Goal: Transaction & Acquisition: Obtain resource

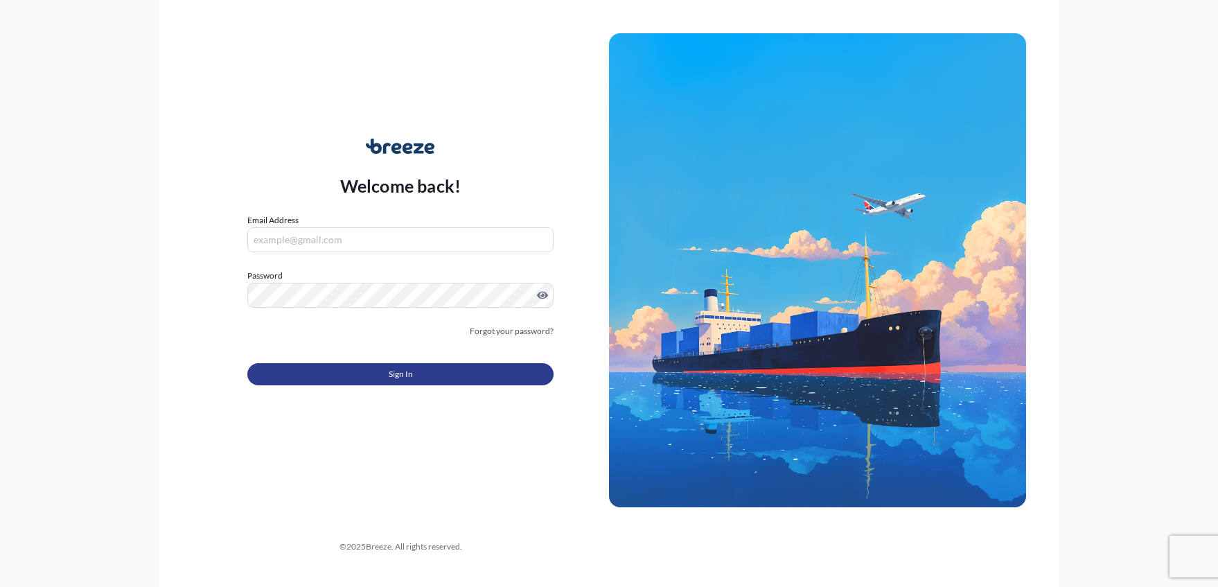
type input "[PERSON_NAME][EMAIL_ADDRESS][DOMAIN_NAME]"
click at [441, 378] on button "Sign In" at bounding box center [400, 374] width 306 height 22
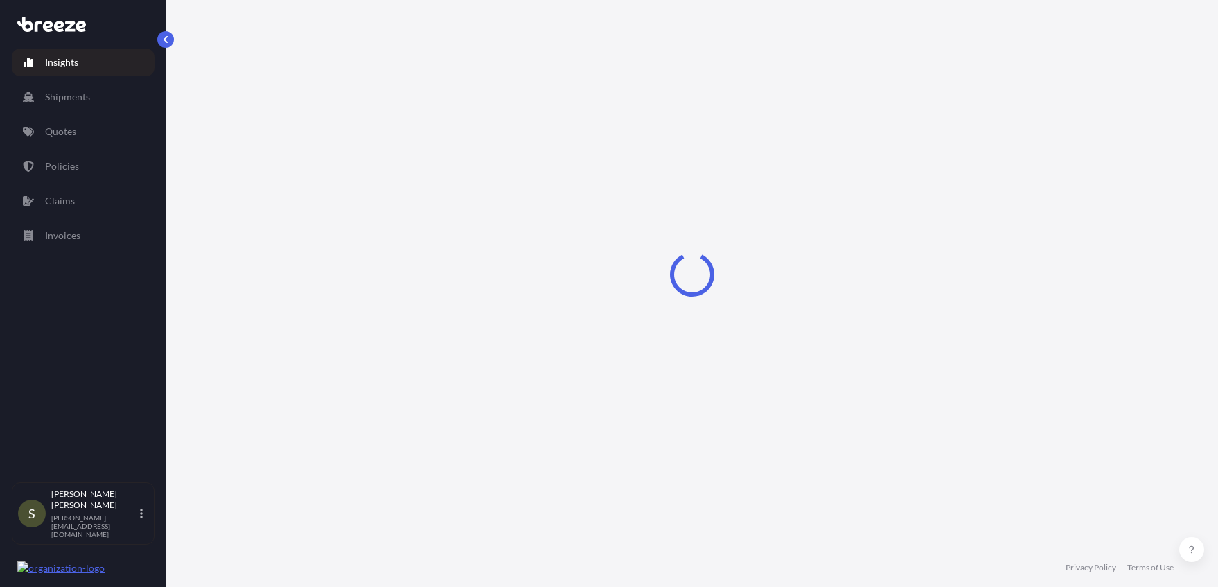
select select "2025"
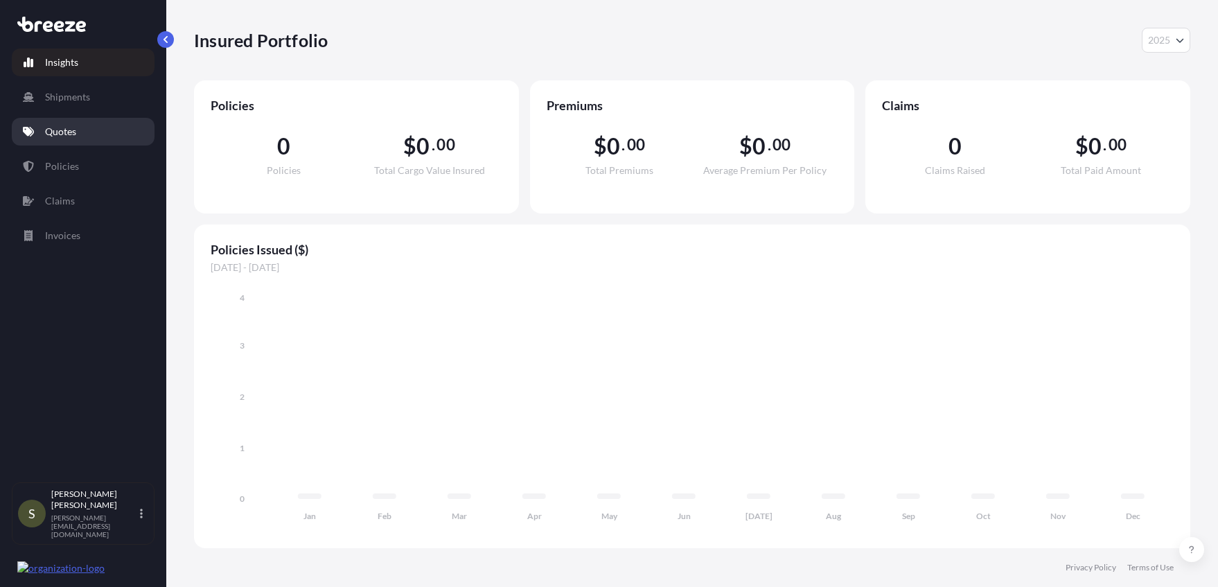
click at [64, 128] on p "Quotes" at bounding box center [60, 132] width 31 height 14
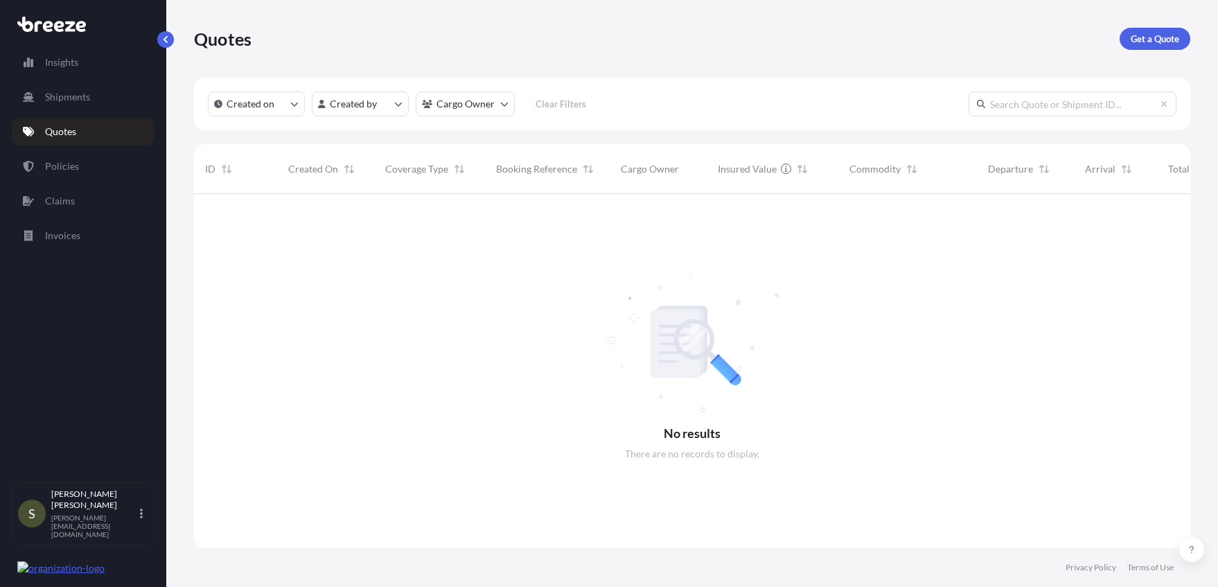
scroll to position [394, 986]
click at [1158, 34] on p "Get a Quote" at bounding box center [1155, 39] width 49 height 14
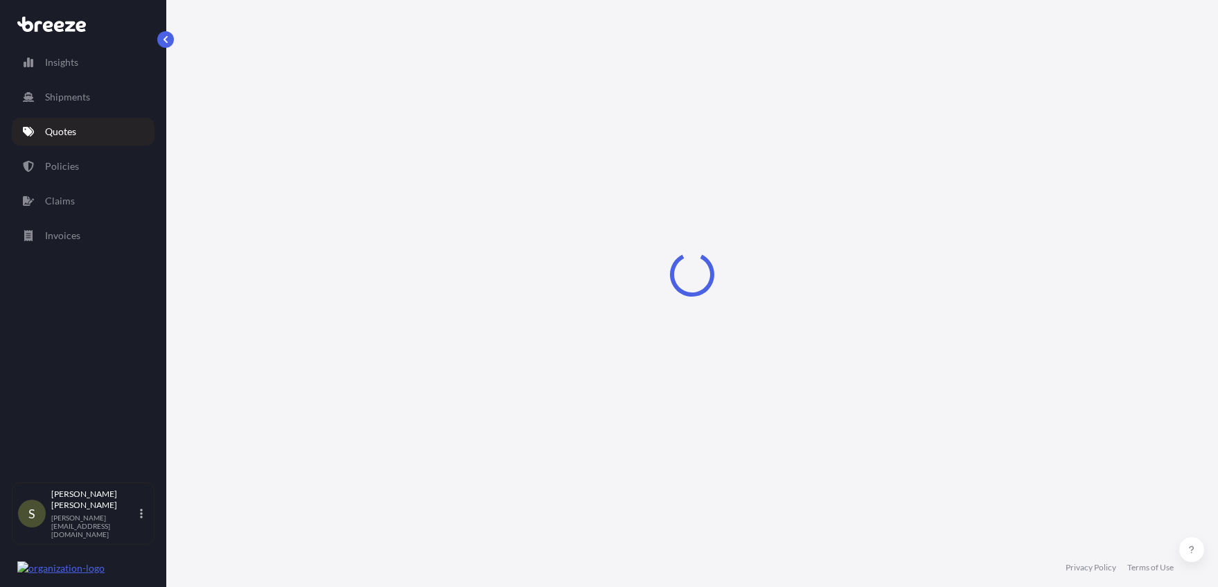
select select "Sea"
select select "1"
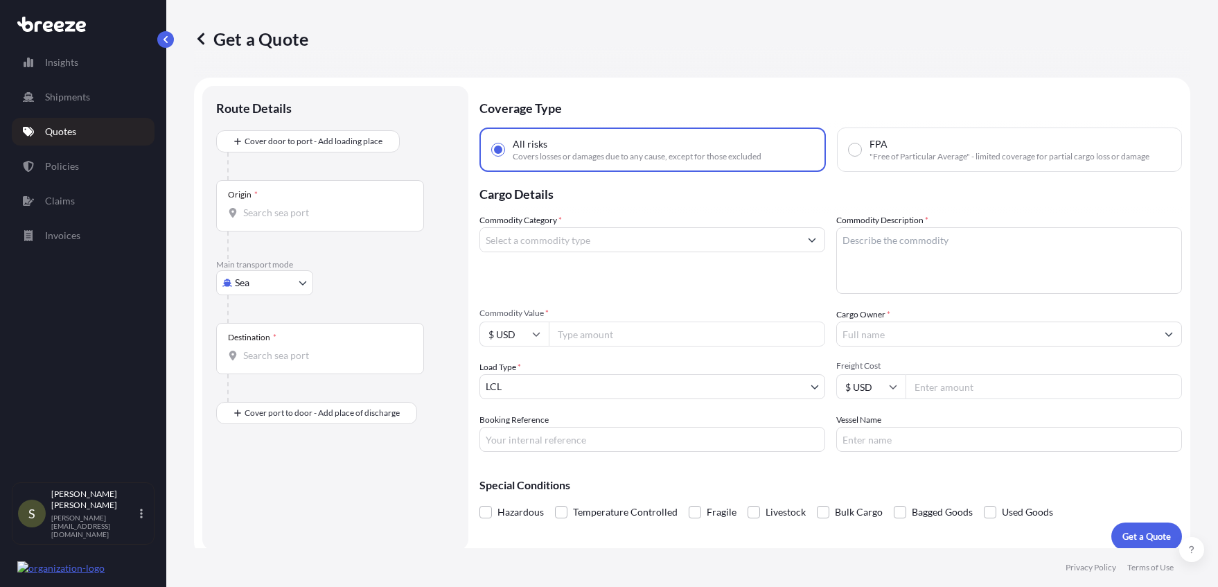
scroll to position [10, 0]
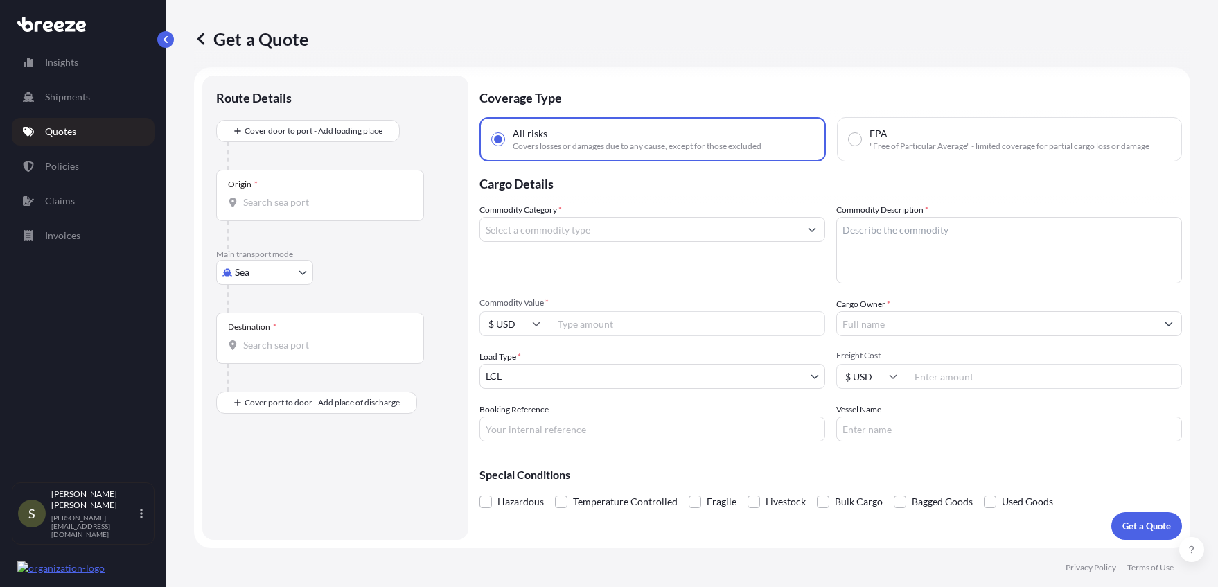
click at [800, 227] on button "Show suggestions" at bounding box center [812, 229] width 25 height 25
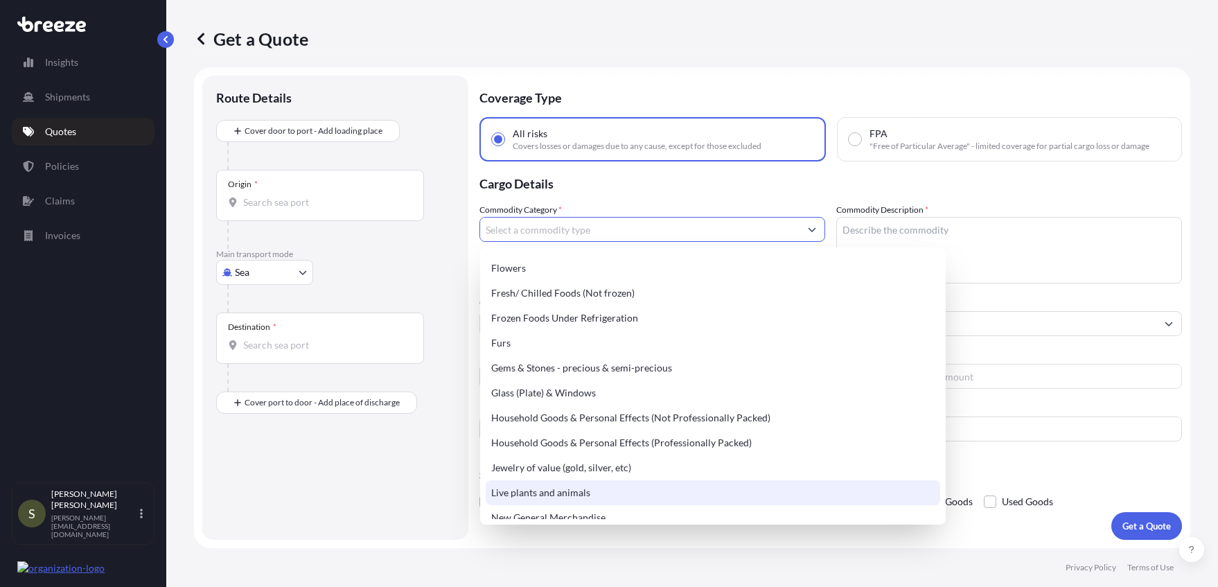
scroll to position [416, 0]
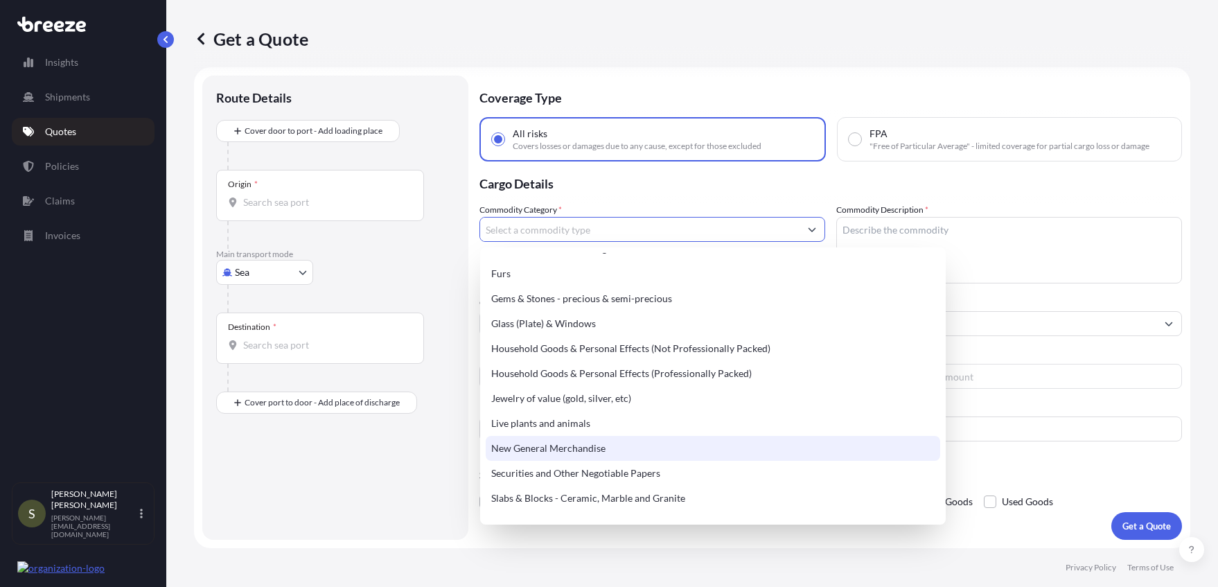
click at [530, 450] on div "New General Merchandise" at bounding box center [713, 448] width 455 height 25
type input "New General Merchandise"
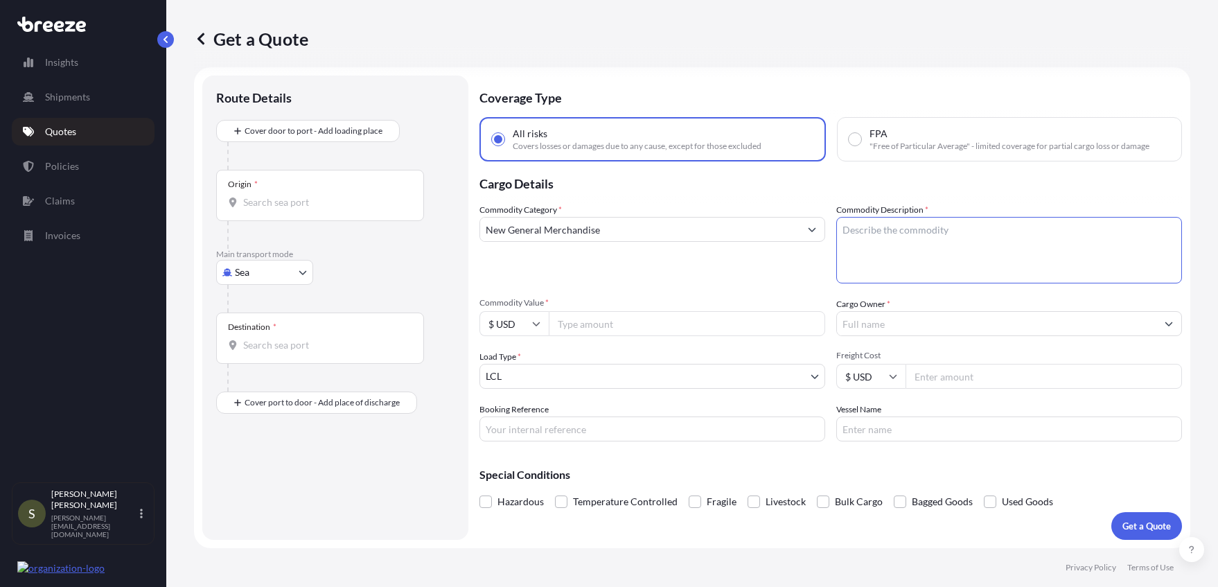
drag, startPoint x: 867, startPoint y: 236, endPoint x: 859, endPoint y: 235, distance: 8.3
click at [864, 234] on textarea "Commodity Description *" at bounding box center [1009, 250] width 346 height 67
drag, startPoint x: 857, startPoint y: 228, endPoint x: 885, endPoint y: 228, distance: 27.7
click at [861, 228] on textarea "new crated marine engines" at bounding box center [1009, 250] width 346 height 67
click at [855, 231] on textarea "new crated marine engines" at bounding box center [1009, 250] width 346 height 67
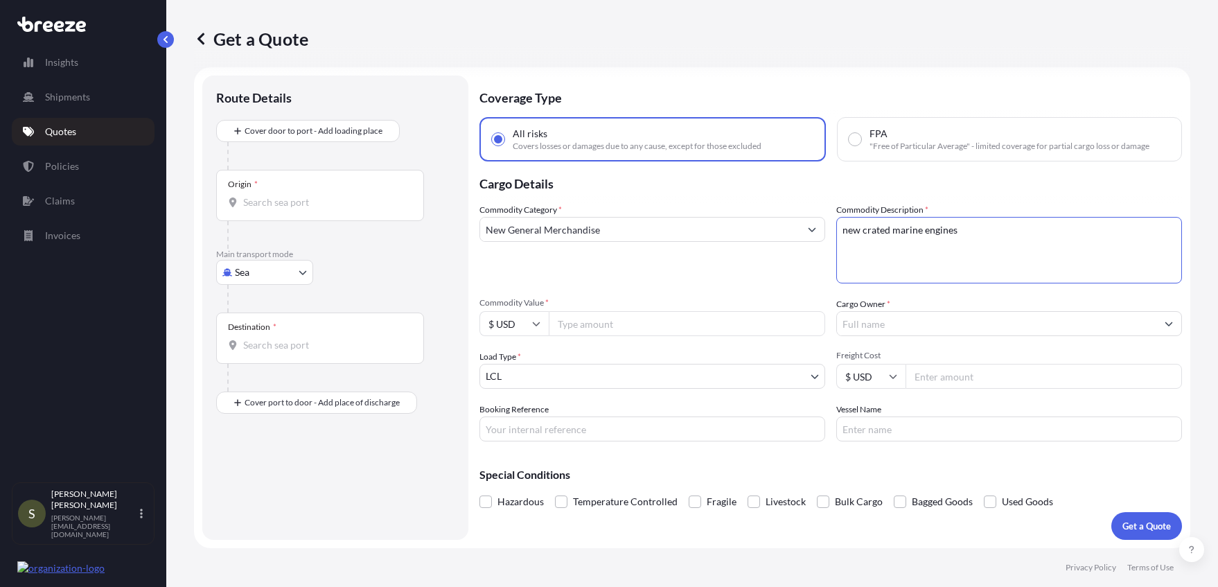
click at [888, 228] on textarea "new crated marine engines" at bounding box center [1009, 250] width 346 height 67
click at [882, 228] on textarea "new crated marine engines" at bounding box center [1009, 250] width 346 height 67
drag, startPoint x: 854, startPoint y: 232, endPoint x: 882, endPoint y: 235, distance: 27.9
click at [882, 235] on textarea "new crate marined engines" at bounding box center [1009, 250] width 346 height 67
click at [893, 223] on textarea "new marined engines" at bounding box center [1009, 250] width 346 height 67
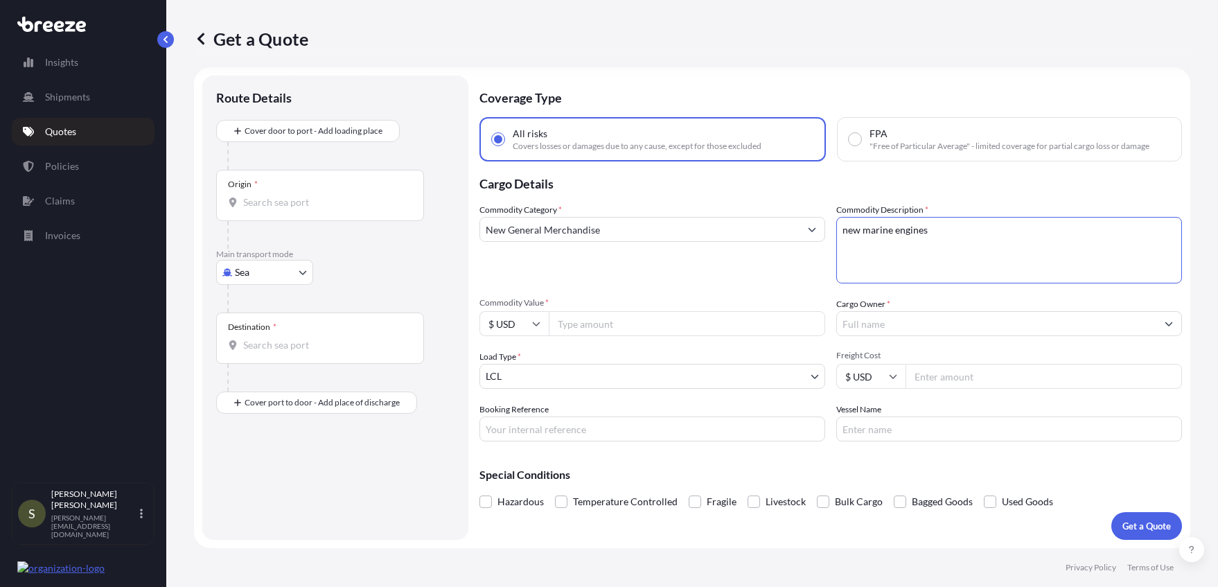
click at [947, 236] on textarea "new marine engines" at bounding box center [1009, 250] width 346 height 67
type textarea "new inboard marine engines"
click at [569, 322] on input "Commodity Value *" at bounding box center [687, 323] width 277 height 25
type input "750000"
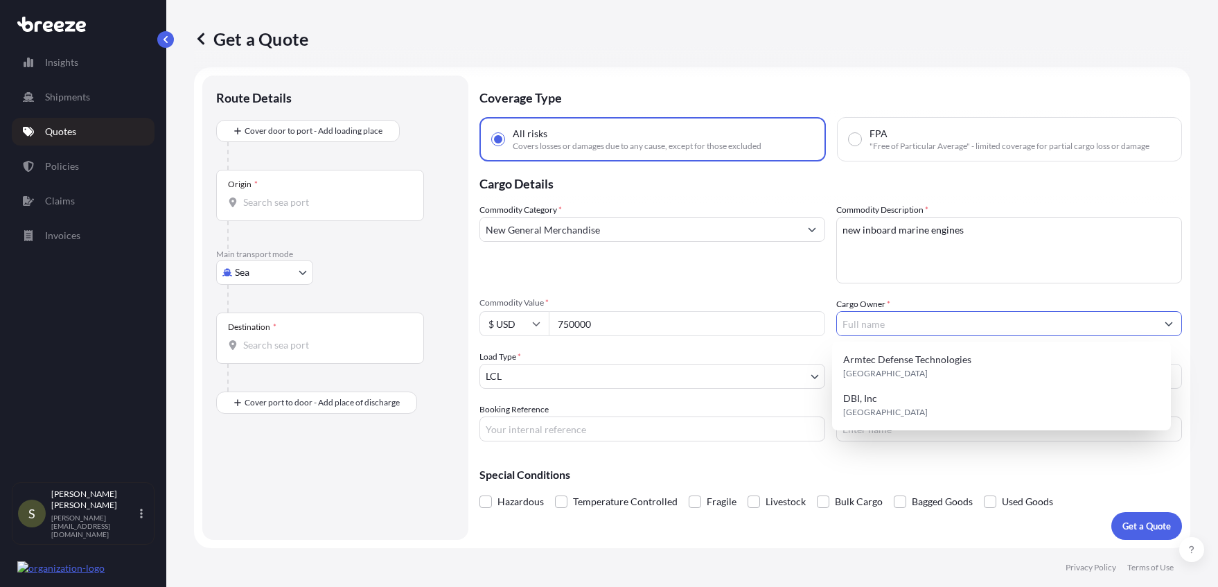
click at [907, 324] on input "Cargo Owner *" at bounding box center [996, 323] width 319 height 25
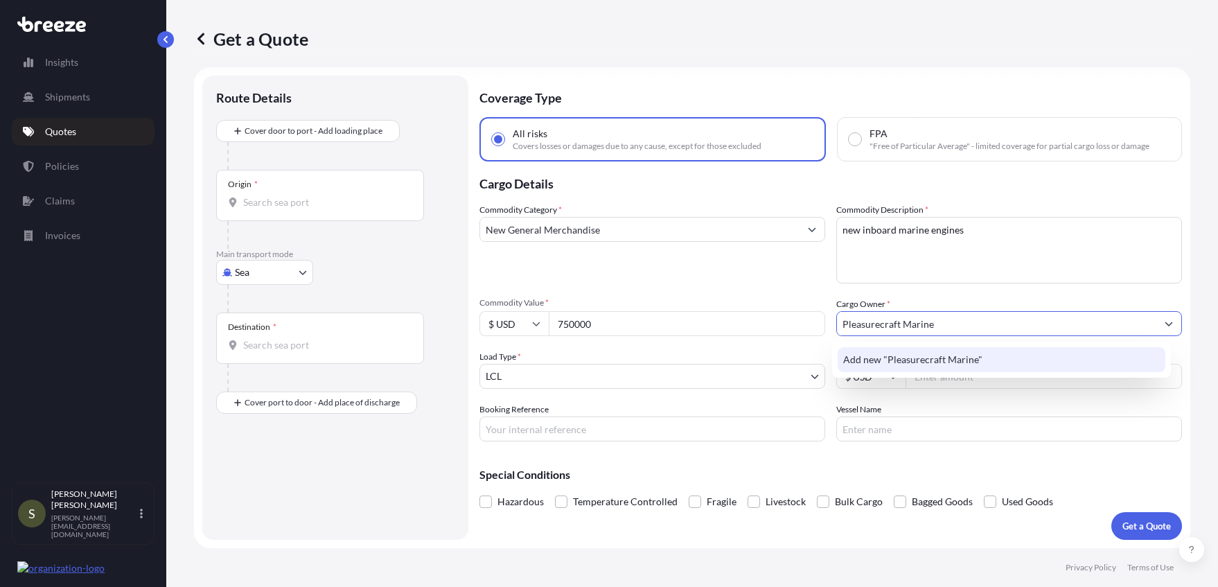
type input "Pleasurecraft Marine"
click at [713, 285] on div "Commodity Category * New General Merchandise Commodity Description * new inboar…" at bounding box center [831, 322] width 703 height 238
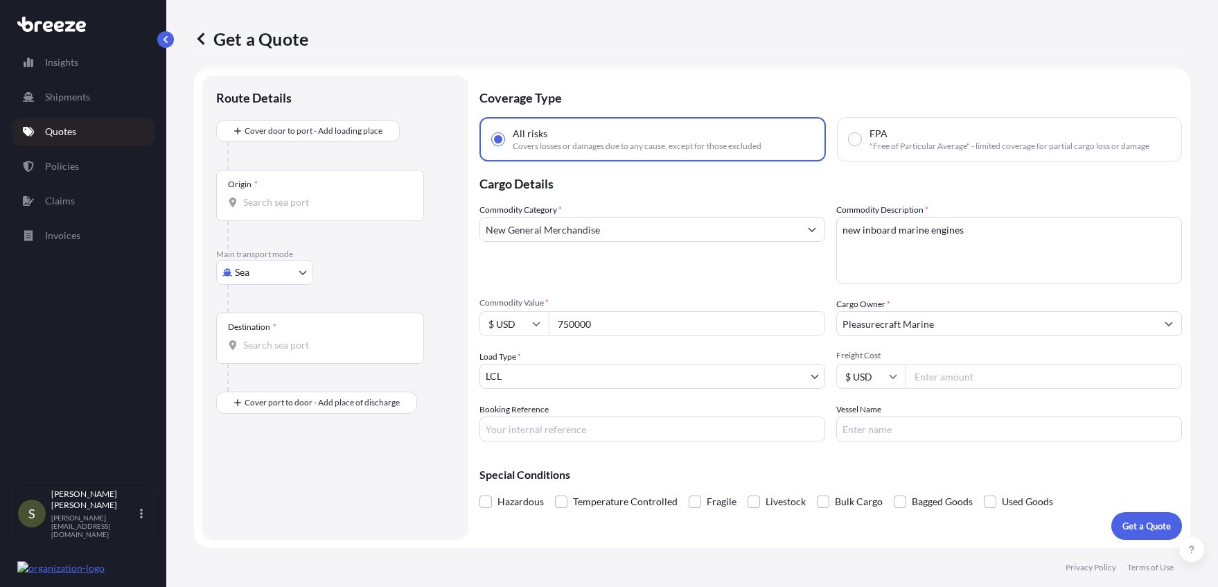
click at [736, 376] on body "1 option available. Insights Shipments Quotes Policies Claims Invoices S [PERSO…" at bounding box center [609, 293] width 1218 height 587
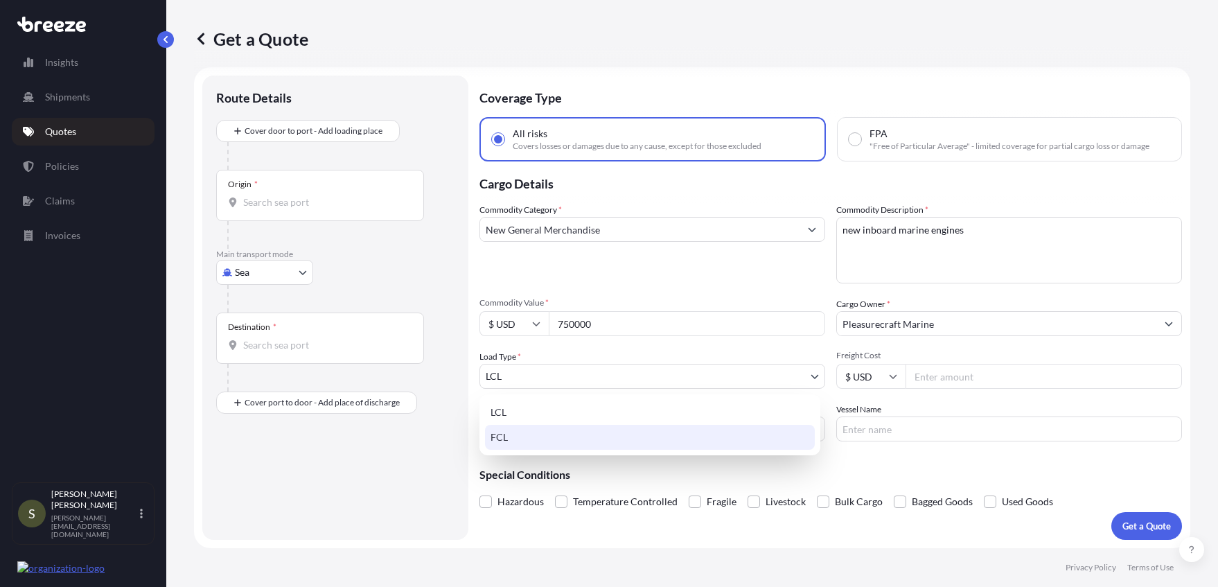
click at [554, 437] on div "FCL" at bounding box center [650, 437] width 330 height 25
select select "2"
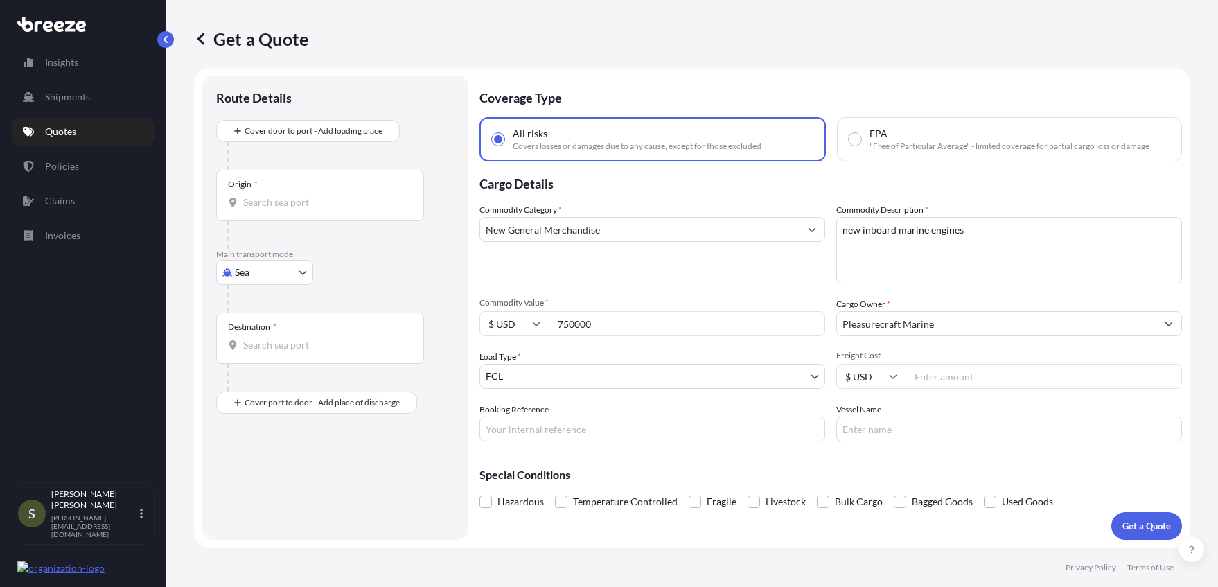
click at [952, 374] on input "Freight Cost" at bounding box center [1044, 376] width 277 height 25
type input "5500"
click at [291, 200] on input "Origin *" at bounding box center [325, 202] width 164 height 14
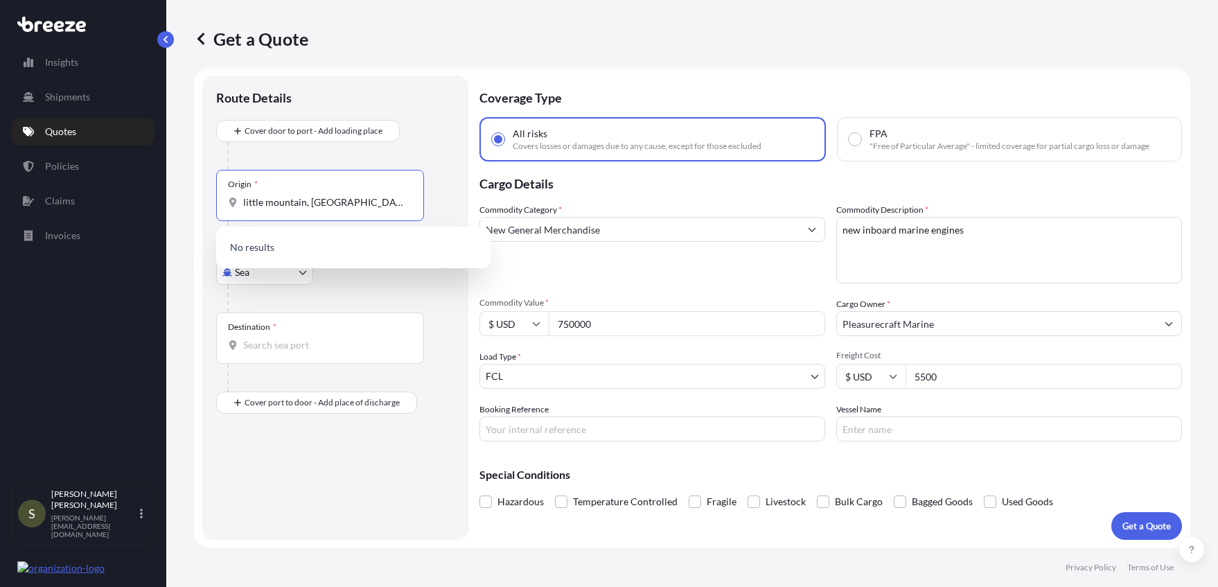
drag, startPoint x: 421, startPoint y: 155, endPoint x: 428, endPoint y: 161, distance: 9.3
click at [423, 156] on div at bounding box center [340, 156] width 227 height 28
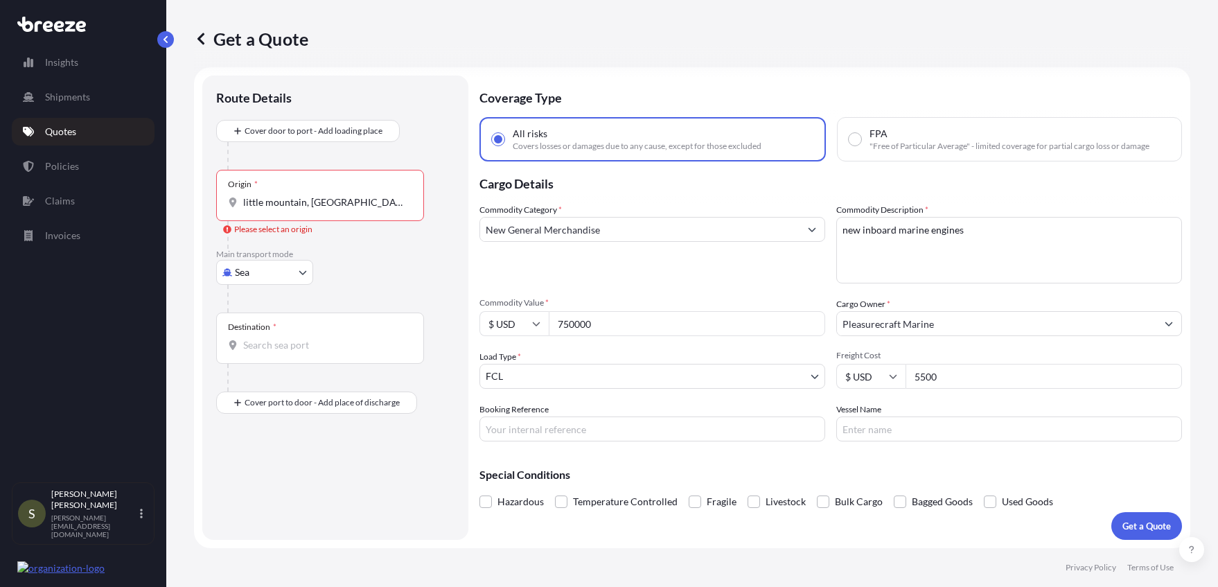
click at [335, 207] on input "little mountain, [GEOGRAPHIC_DATA]" at bounding box center [325, 202] width 164 height 14
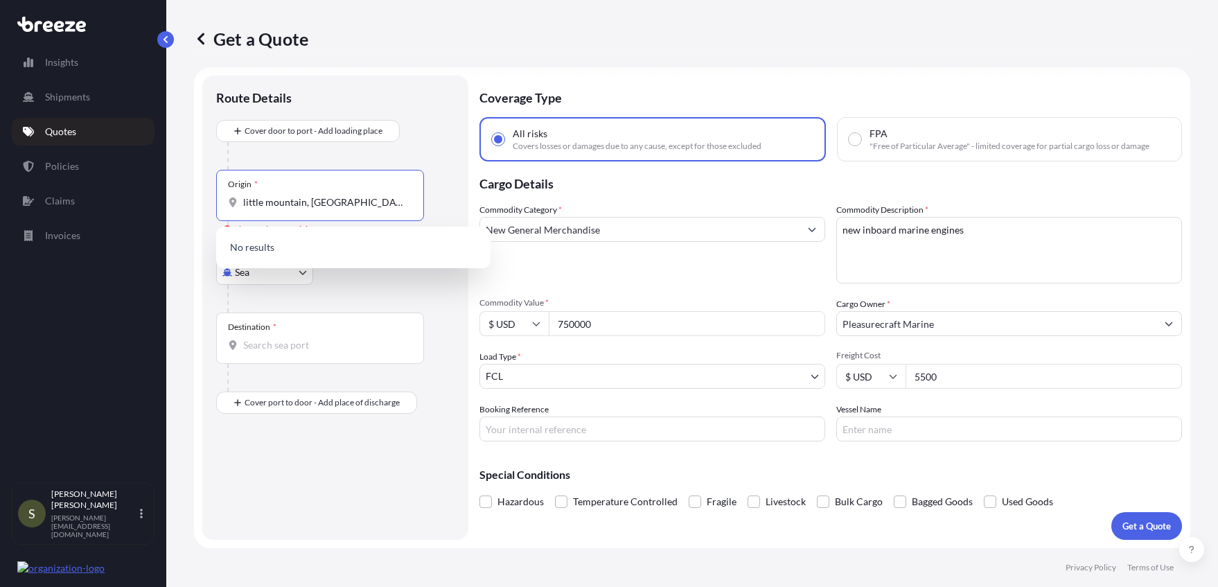
click at [291, 231] on div "No results" at bounding box center [353, 248] width 274 height 42
click at [266, 240] on p "No results" at bounding box center [353, 247] width 263 height 30
drag, startPoint x: 308, startPoint y: 202, endPoint x: 246, endPoint y: 187, distance: 64.0
click at [225, 197] on div "Origin * [GEOGRAPHIC_DATA], [GEOGRAPHIC_DATA]" at bounding box center [320, 195] width 208 height 51
type input "columbia, [GEOGRAPHIC_DATA]"
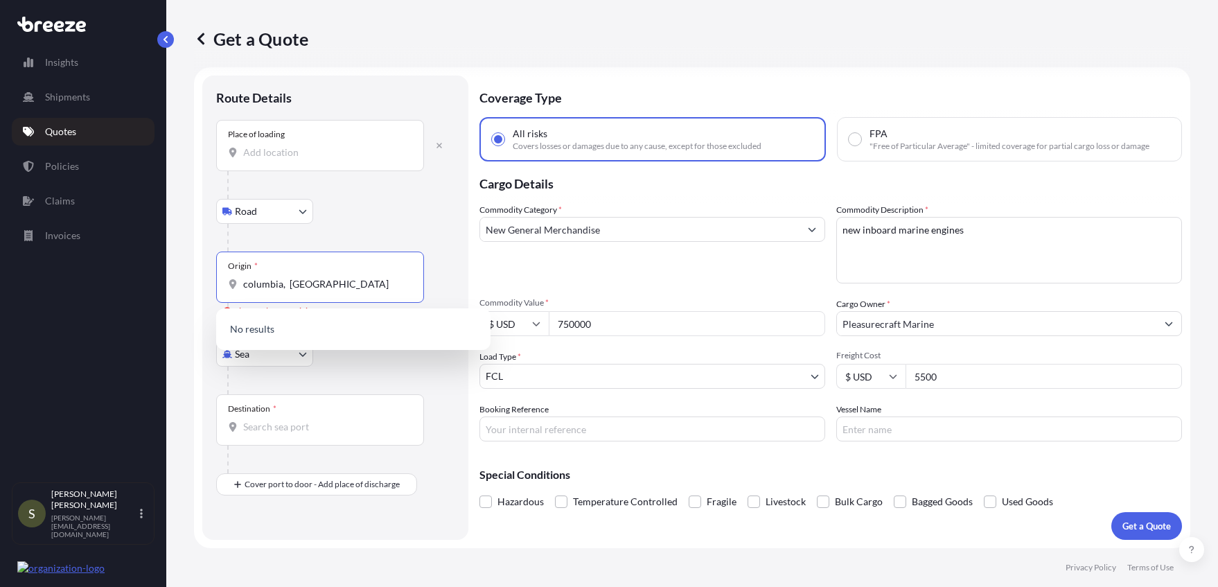
drag, startPoint x: 313, startPoint y: 289, endPoint x: 213, endPoint y: 296, distance: 100.0
click at [213, 296] on div "Route Details Place of loading Road Road Rail Origin * [GEOGRAPHIC_DATA], [GEOG…" at bounding box center [335, 308] width 266 height 464
click at [265, 157] on input "Place of loading" at bounding box center [325, 153] width 164 height 14
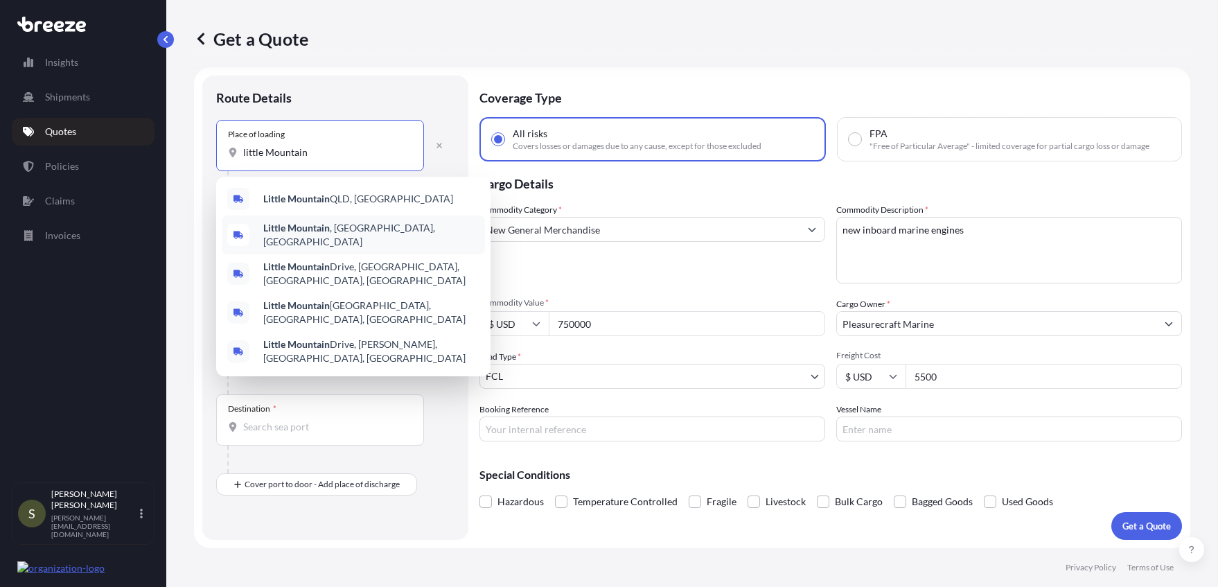
click at [307, 229] on b "Little Mountain" at bounding box center [296, 228] width 67 height 12
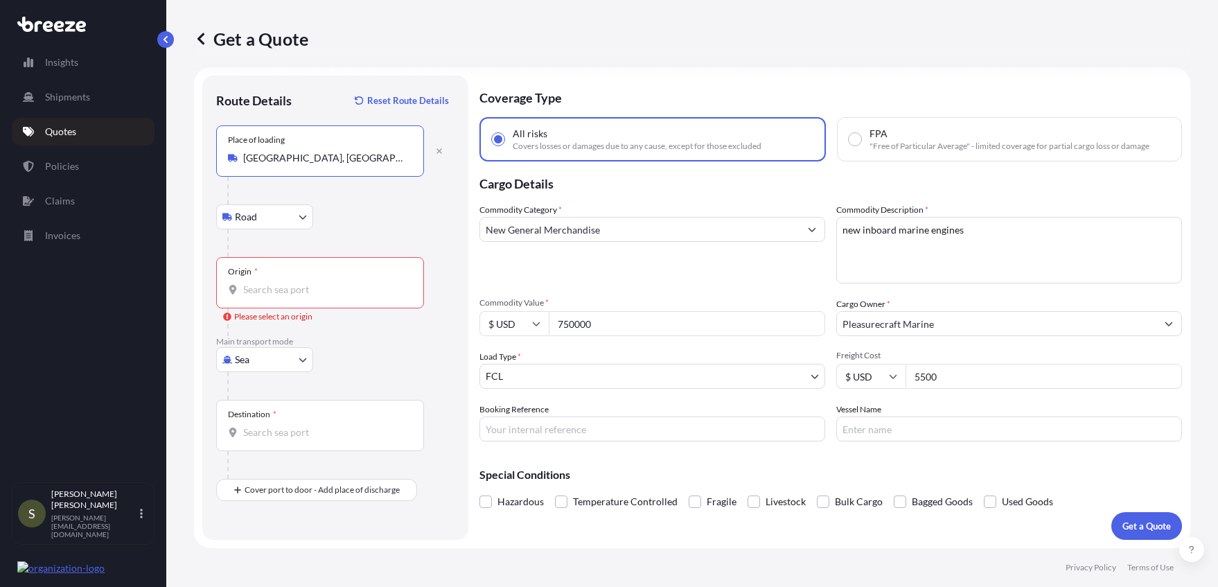
type input "[GEOGRAPHIC_DATA], [GEOGRAPHIC_DATA], [GEOGRAPHIC_DATA]"
click at [288, 287] on input "Origin * Please select an origin" at bounding box center [325, 290] width 164 height 14
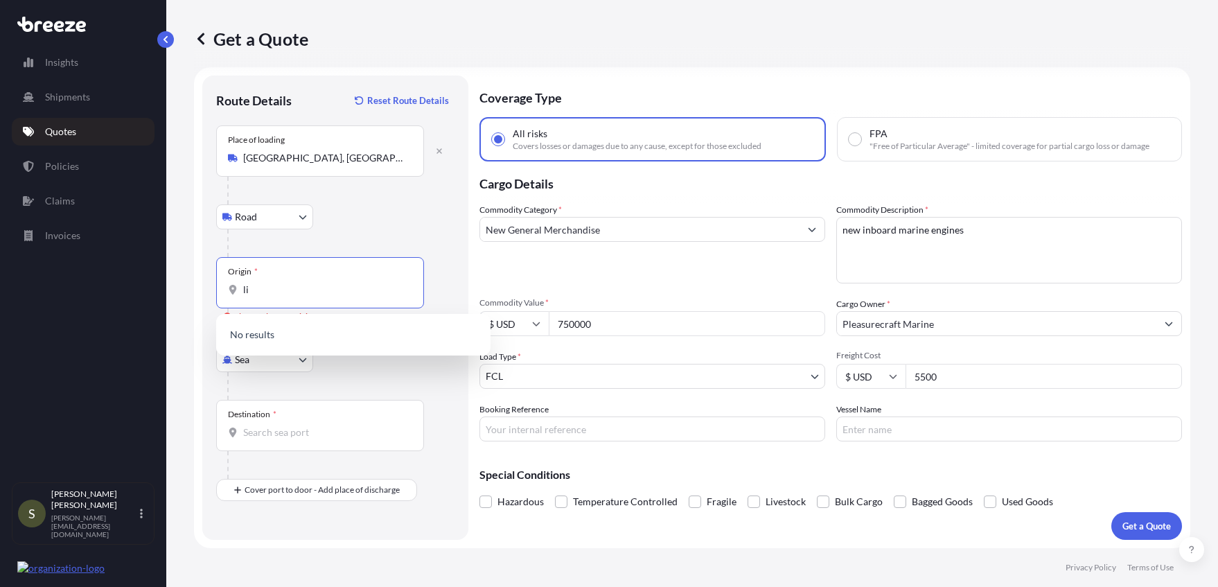
type input "l"
type input "us"
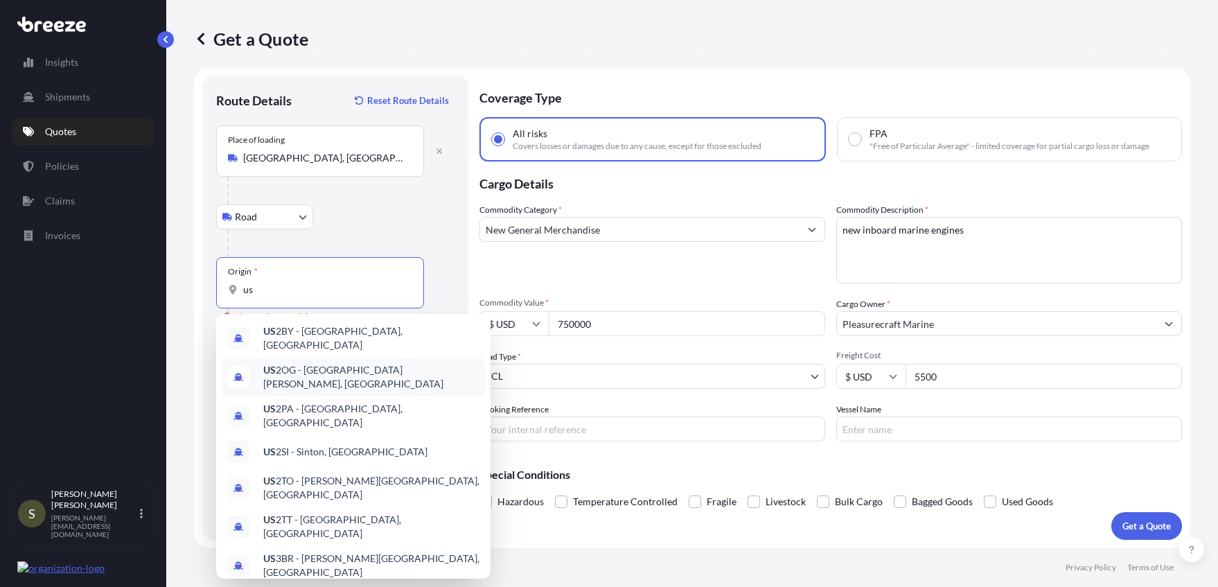
scroll to position [0, 0]
drag, startPoint x: 245, startPoint y: 293, endPoint x: 231, endPoint y: 293, distance: 13.9
click at [231, 293] on div "us" at bounding box center [320, 290] width 184 height 14
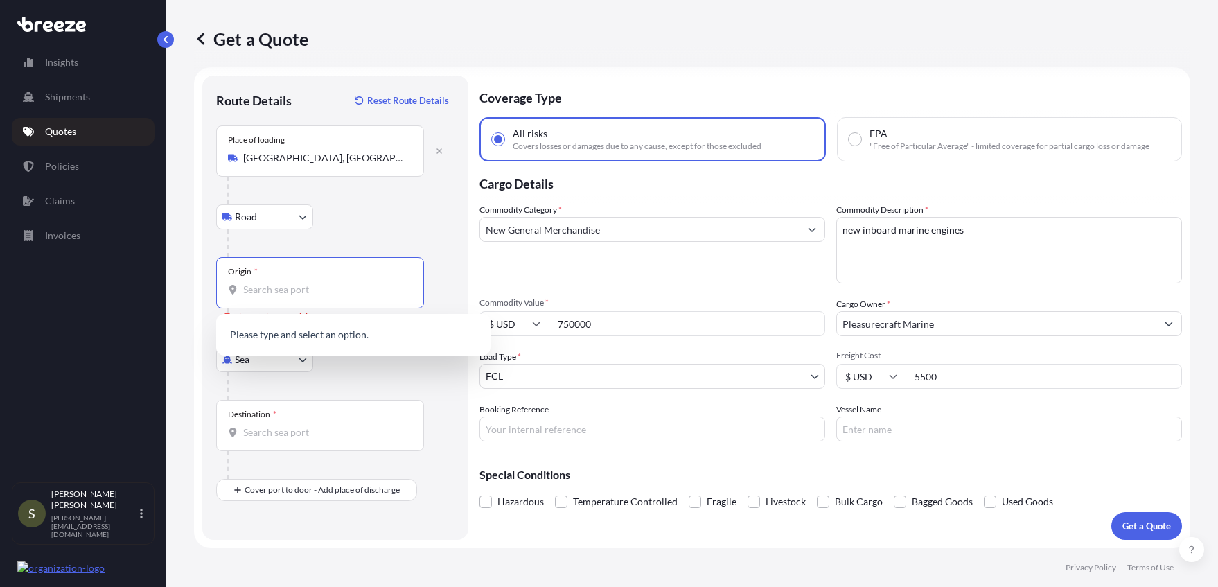
click at [364, 217] on div "Road Road Rail" at bounding box center [335, 216] width 238 height 25
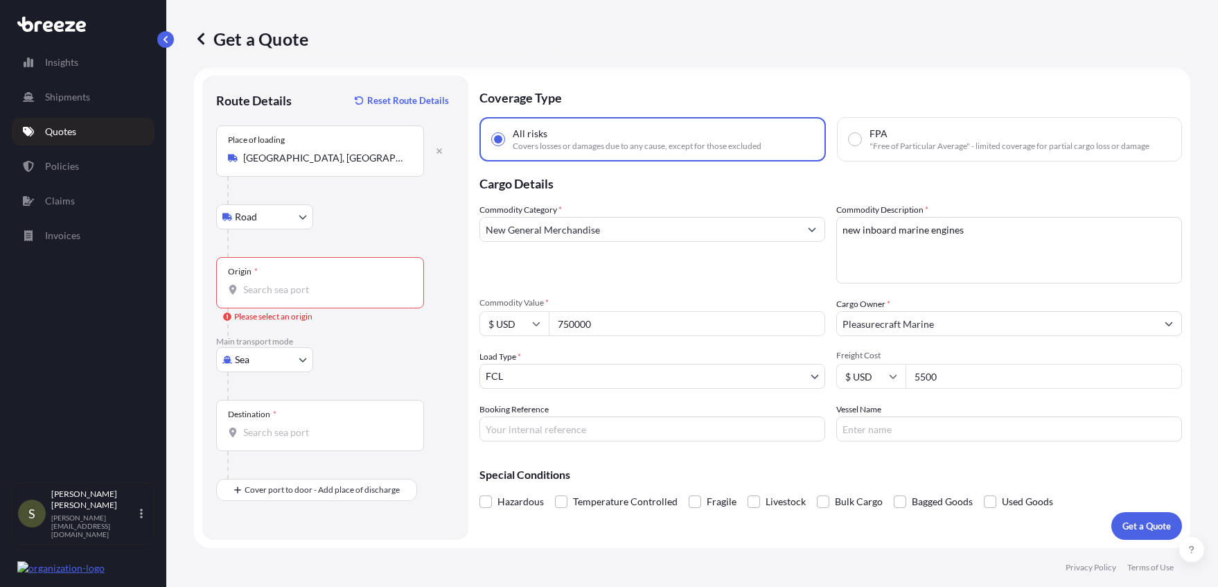
click at [294, 291] on input "Origin * Please select an origin" at bounding box center [325, 290] width 164 height 14
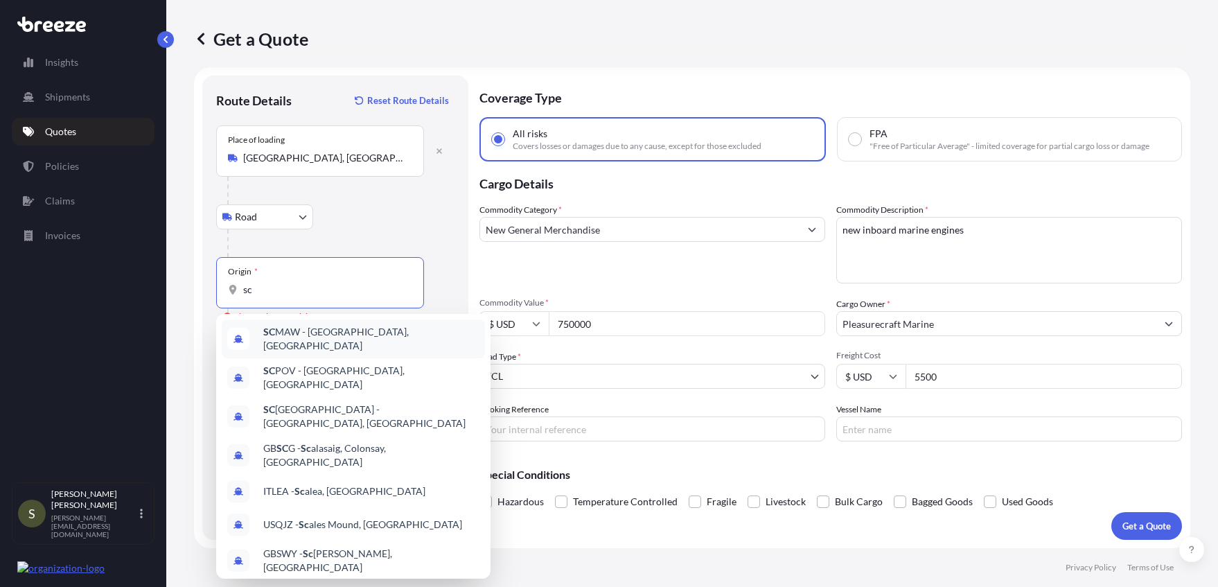
type input "s"
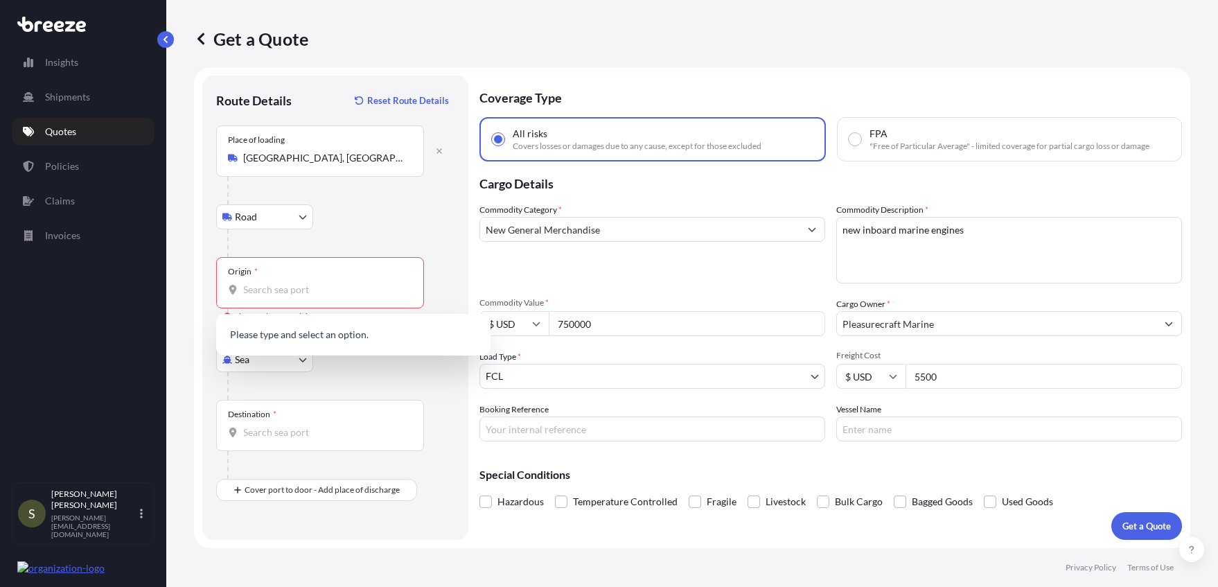
click at [358, 369] on div "Sea Sea Air Road Rail" at bounding box center [335, 359] width 238 height 25
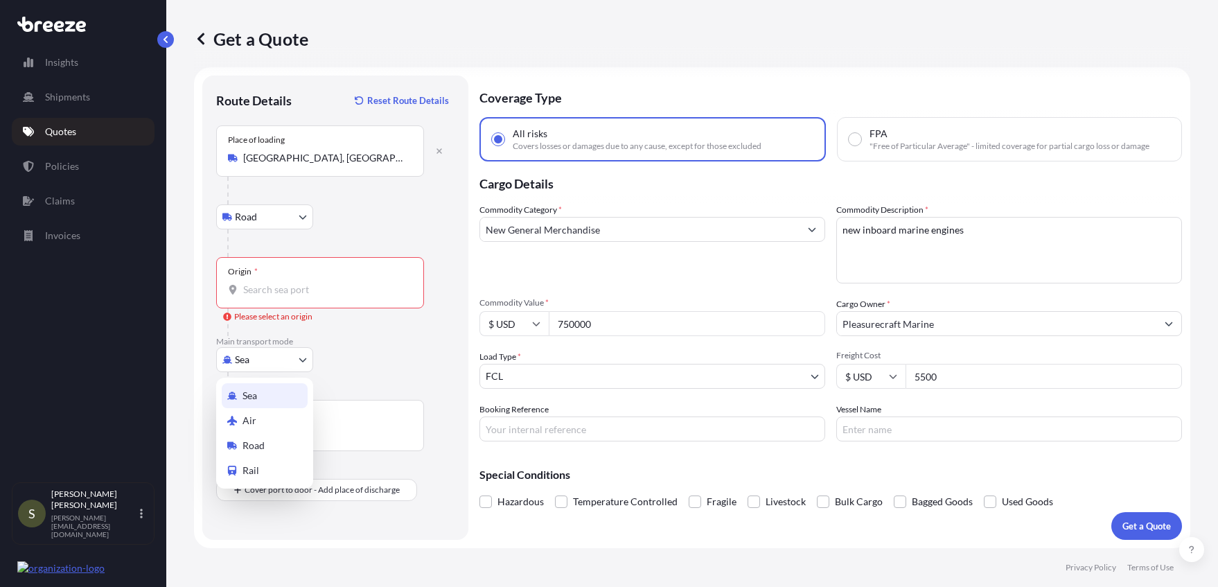
click at [299, 359] on body "Insights Shipments Quotes Policies Claims Invoices S [PERSON_NAME] [PERSON_NAME…" at bounding box center [609, 293] width 1218 height 587
click at [290, 445] on div "Road" at bounding box center [265, 445] width 86 height 25
select select "Road"
select select "1"
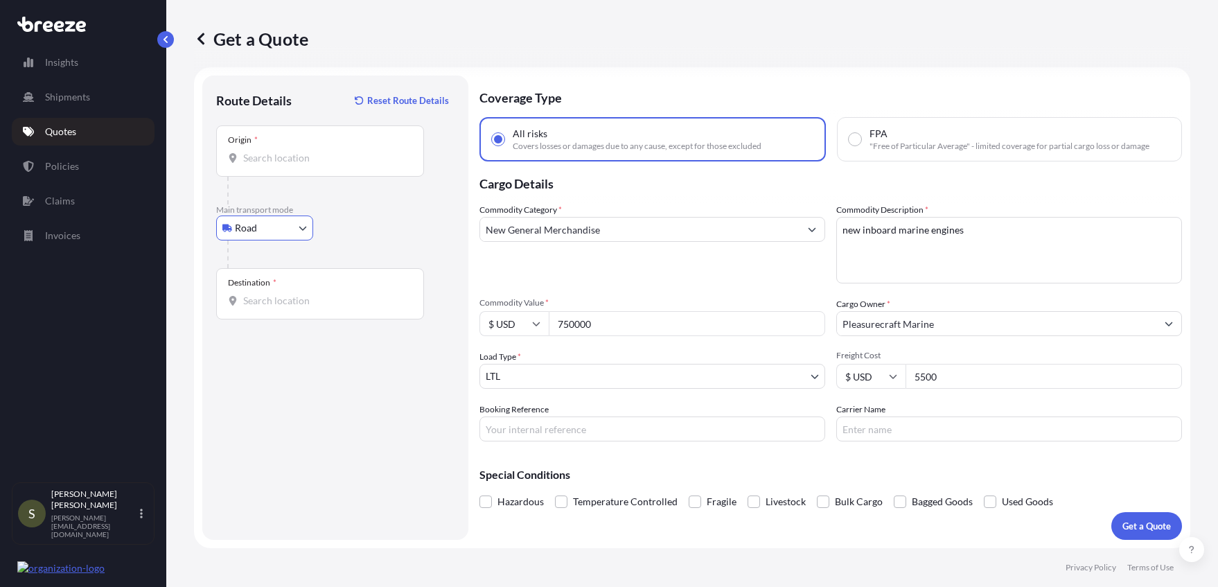
click at [290, 295] on input "Destination *" at bounding box center [325, 301] width 164 height 14
click at [349, 152] on input "Origin *" at bounding box center [325, 158] width 164 height 14
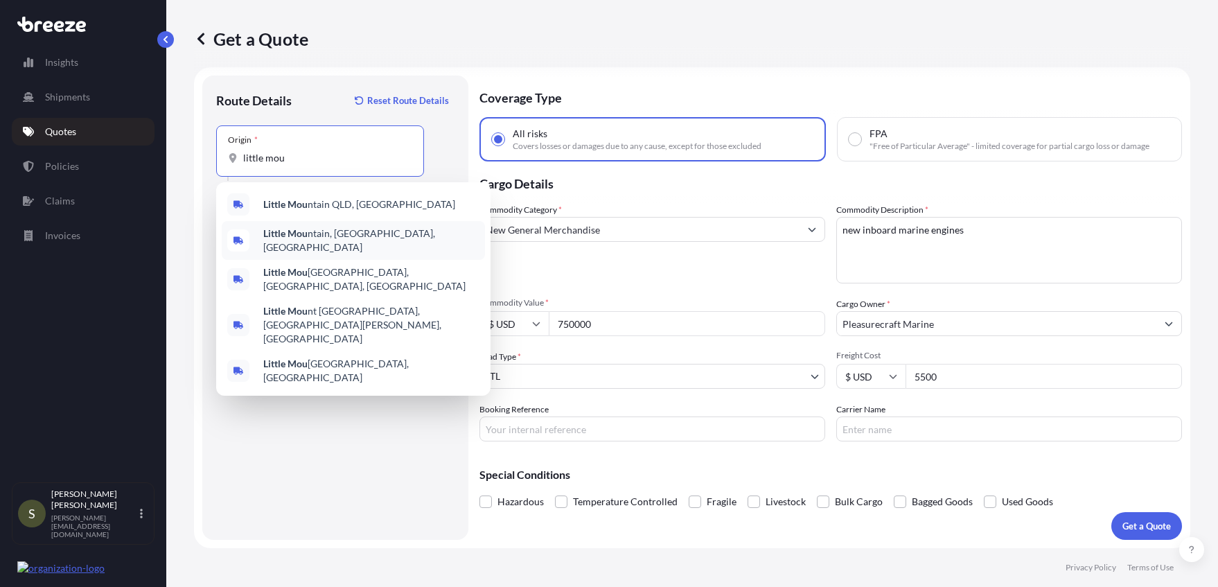
click at [328, 242] on span "Little Mou ntain, [GEOGRAPHIC_DATA], [GEOGRAPHIC_DATA]" at bounding box center [371, 241] width 216 height 28
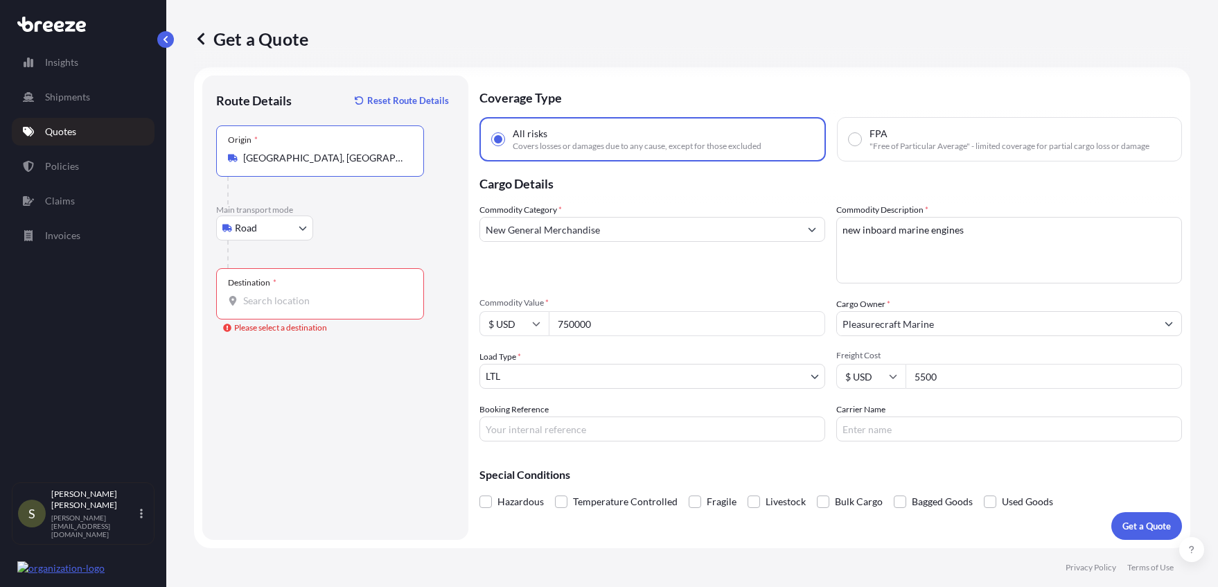
type input "[GEOGRAPHIC_DATA], [GEOGRAPHIC_DATA], [GEOGRAPHIC_DATA]"
click at [296, 295] on input "Destination * Please select a destination" at bounding box center [325, 301] width 164 height 14
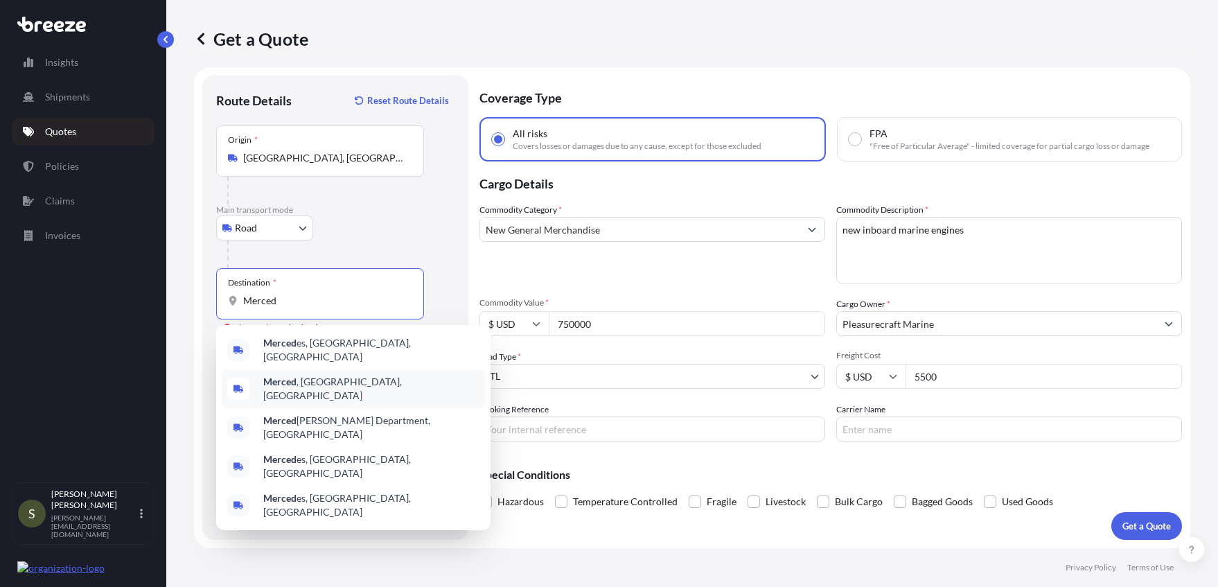
click at [292, 382] on b "Merced" at bounding box center [279, 382] width 33 height 12
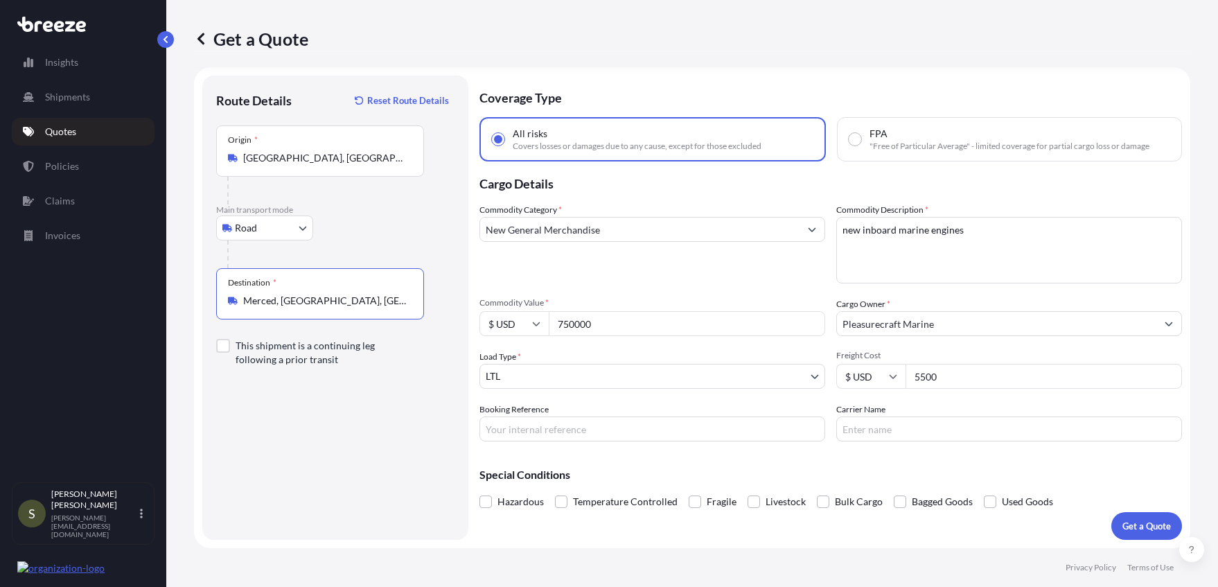
type input "Merced, [GEOGRAPHIC_DATA], [GEOGRAPHIC_DATA]"
click at [511, 431] on input "Booking Reference" at bounding box center [653, 429] width 346 height 25
click at [563, 428] on input "Booking Reference" at bounding box center [653, 429] width 346 height 25
type input "116594"
click at [857, 433] on input "Carrier Name" at bounding box center [1009, 429] width 346 height 25
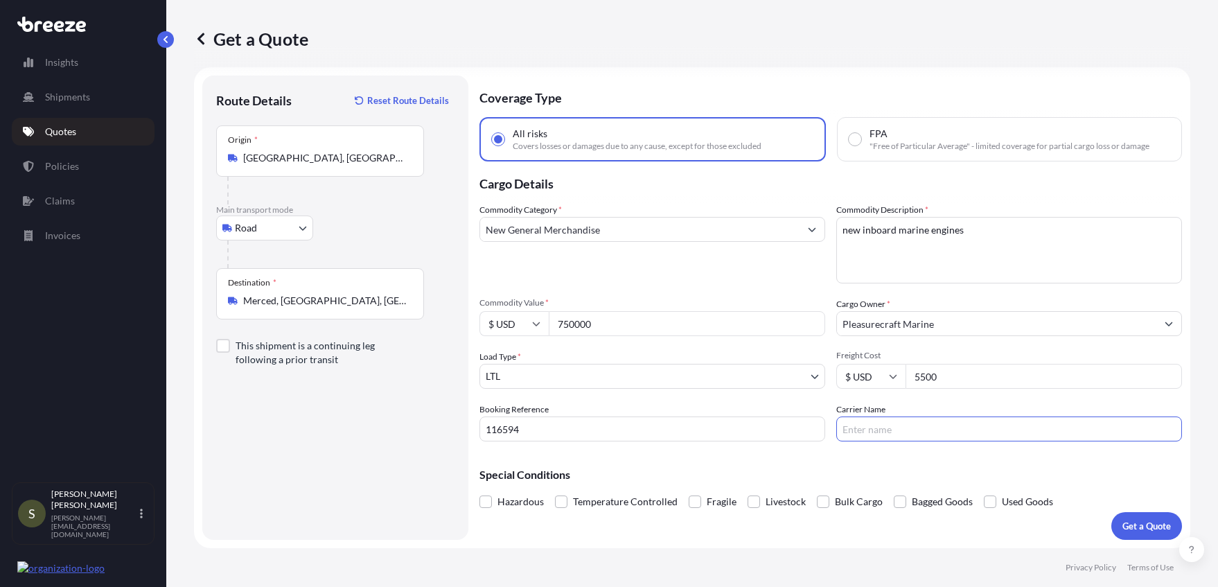
click at [872, 429] on input "Carrier Name" at bounding box center [1009, 429] width 346 height 25
type input "MINHAS Trucking LLC (MC060337)"
click at [1132, 523] on p "Get a Quote" at bounding box center [1147, 526] width 49 height 14
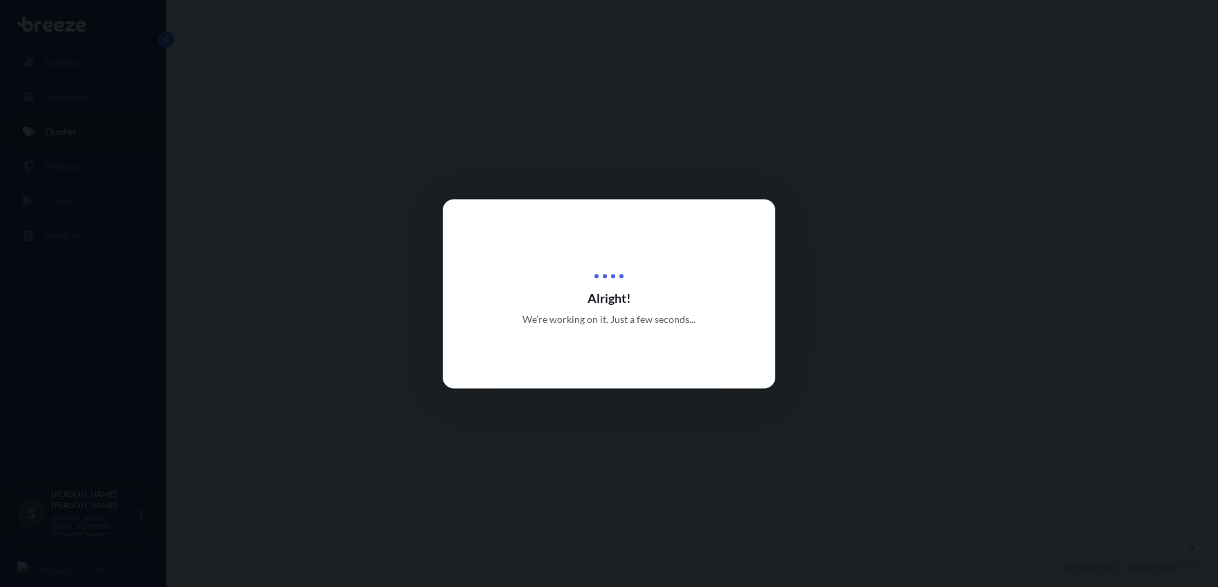
select select "Road"
select select "1"
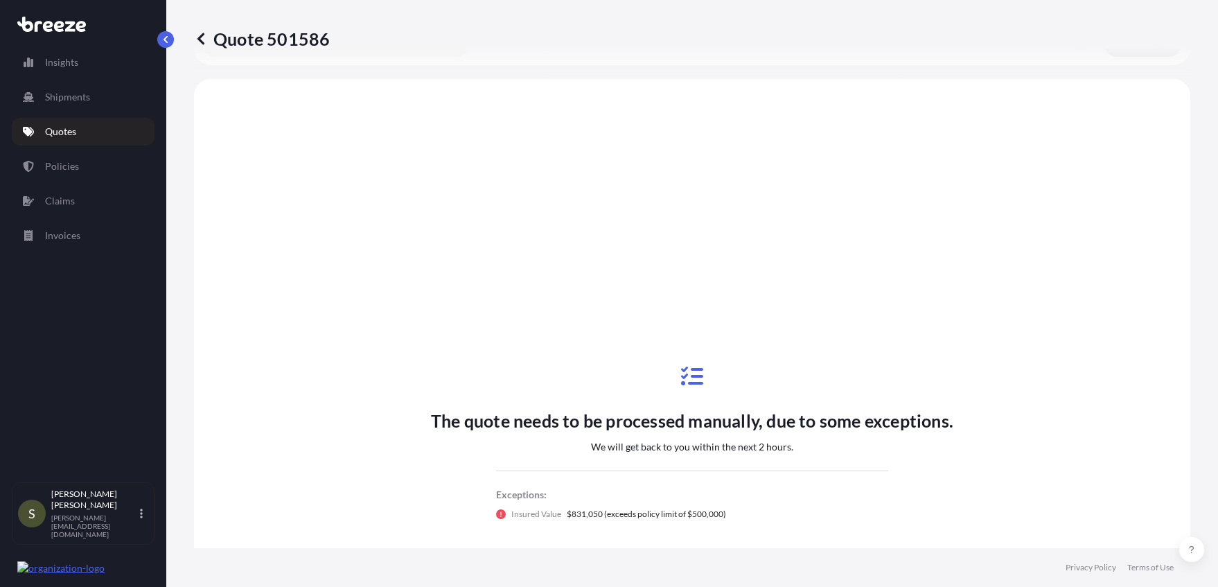
scroll to position [503, 0]
